Goal: Go to known website: Go to known website

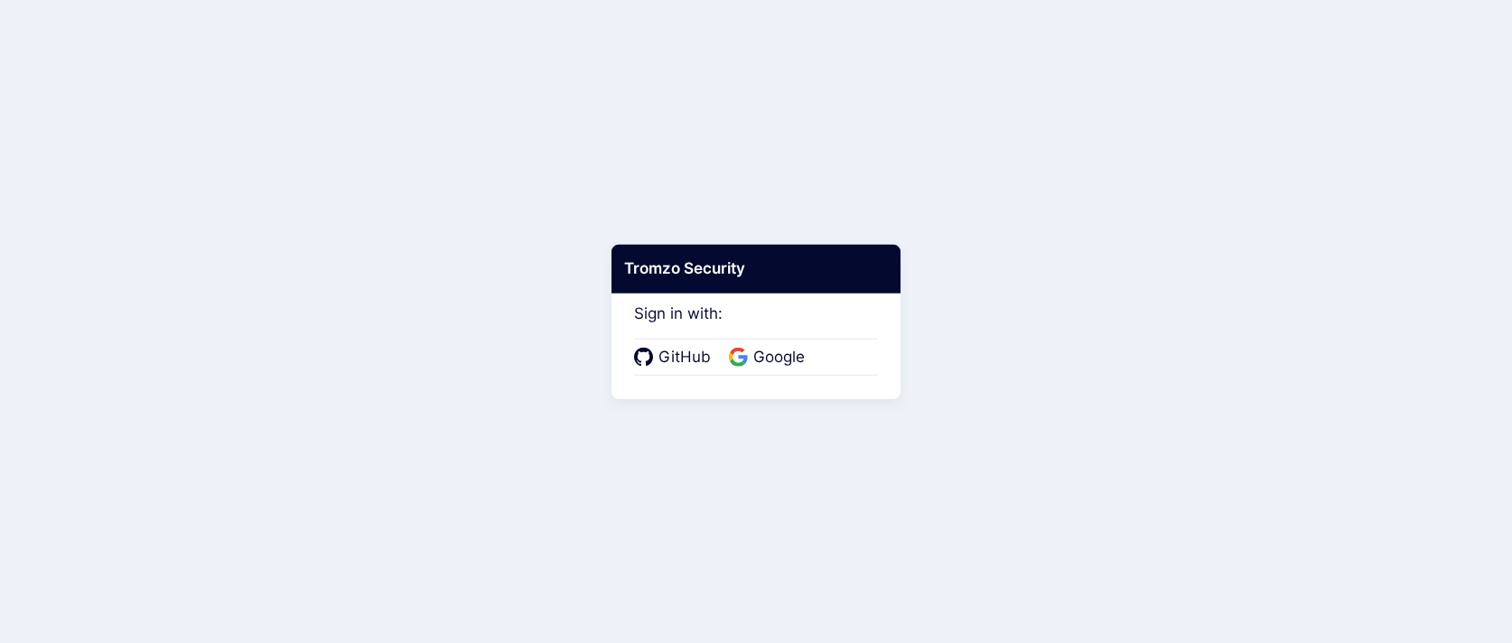
click at [764, 344] on div "GitHub Google" at bounding box center [756, 358] width 244 height 38
click at [764, 355] on span "Google" at bounding box center [779, 357] width 62 height 23
